Goal: Information Seeking & Learning: Find contact information

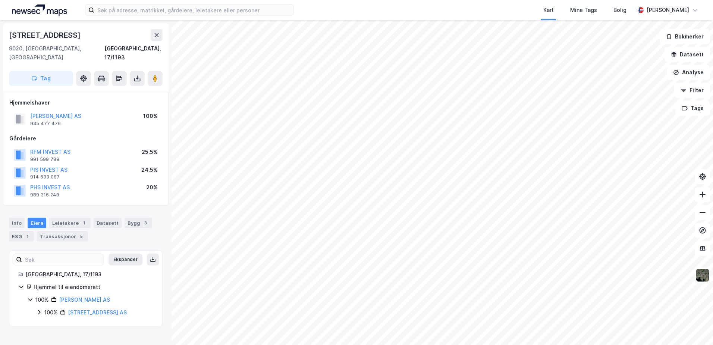
click at [484, 344] on html "Kart Mine Tags Bolig [PERSON_NAME] [STREET_ADDRESS], 17/1193 Tag Hjemmelshaver …" at bounding box center [356, 172] width 713 height 345
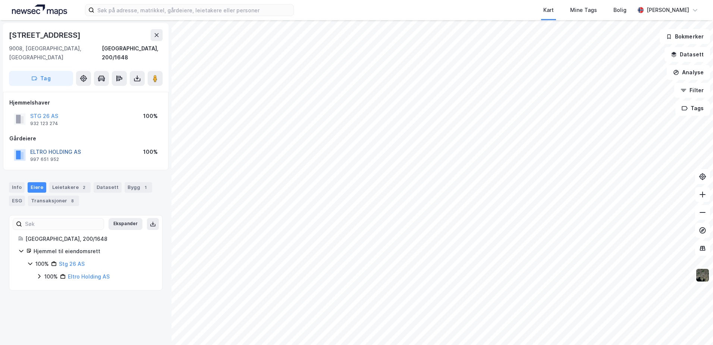
click at [0, 0] on button "ELTRO HOLDING AS" at bounding box center [0, 0] width 0 height 0
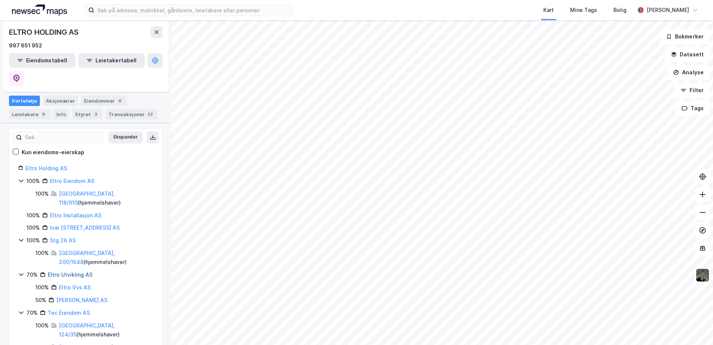
scroll to position [102, 0]
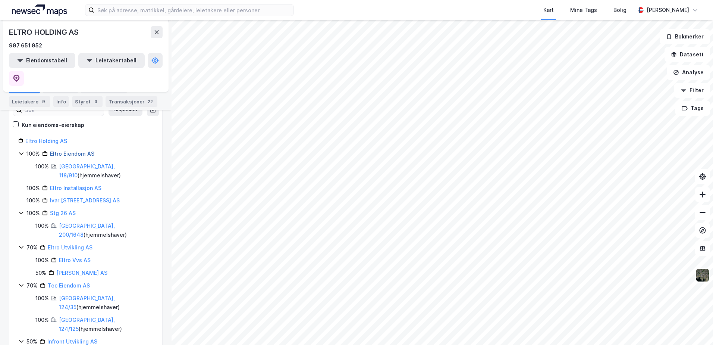
click at [59, 150] on link "Eltro Eiendom AS" at bounding box center [72, 153] width 44 height 6
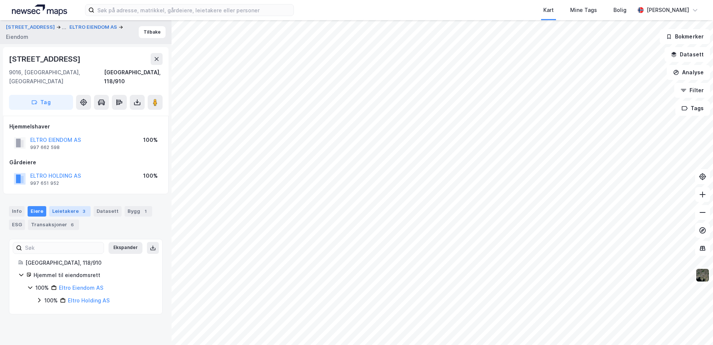
click at [64, 206] on div "Leietakere 3" at bounding box center [69, 211] width 41 height 10
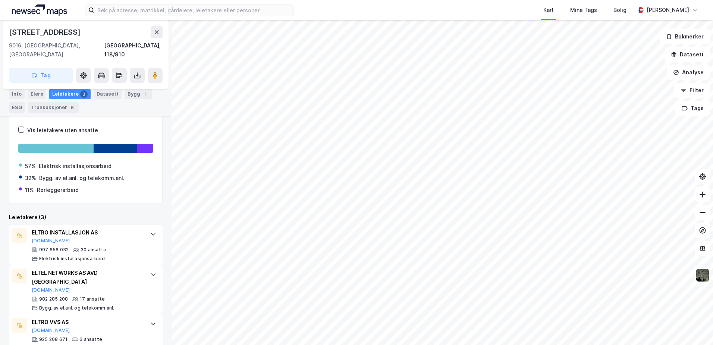
scroll to position [141, 0]
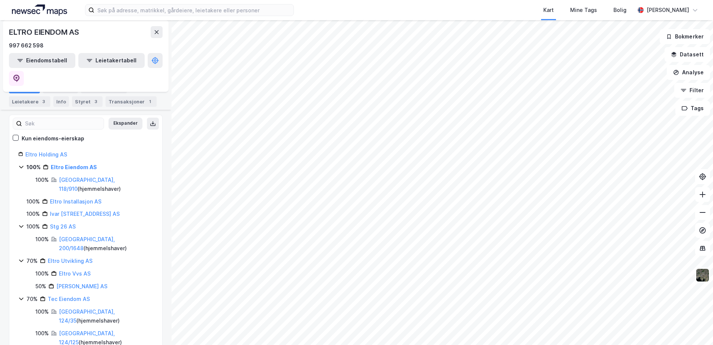
scroll to position [102, 0]
